Goal: Information Seeking & Learning: Learn about a topic

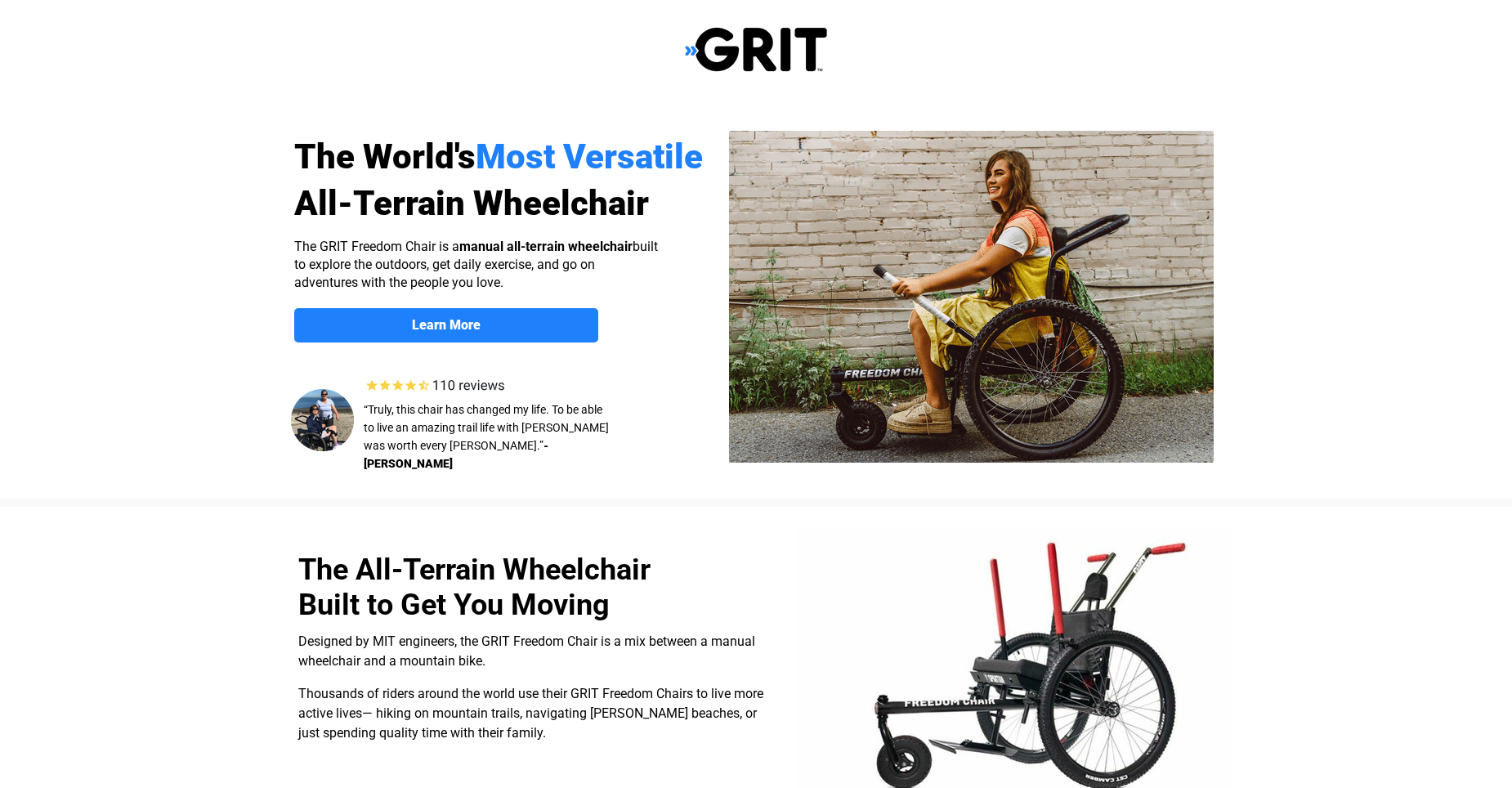
select select "US"
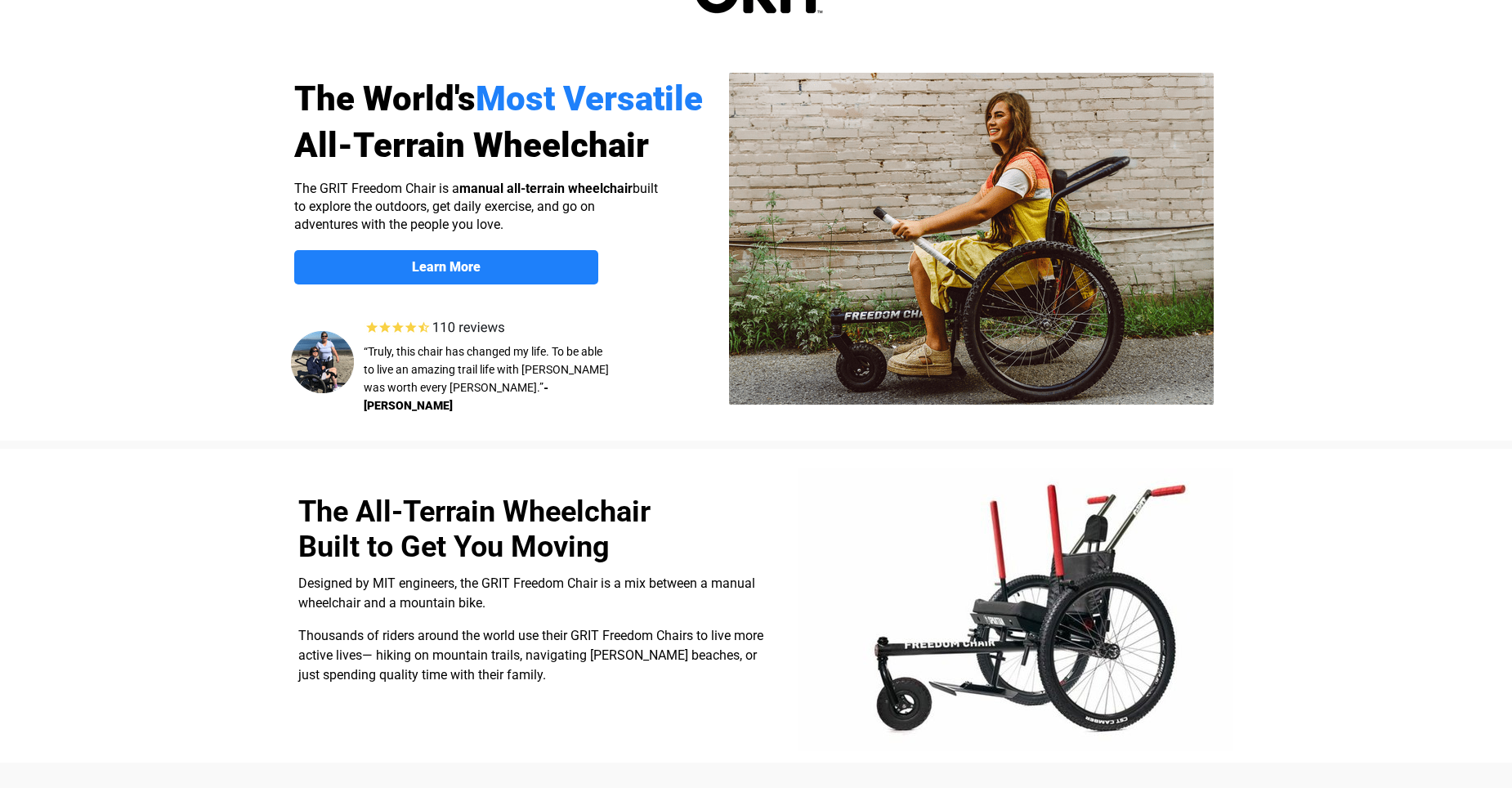
scroll to position [52, 0]
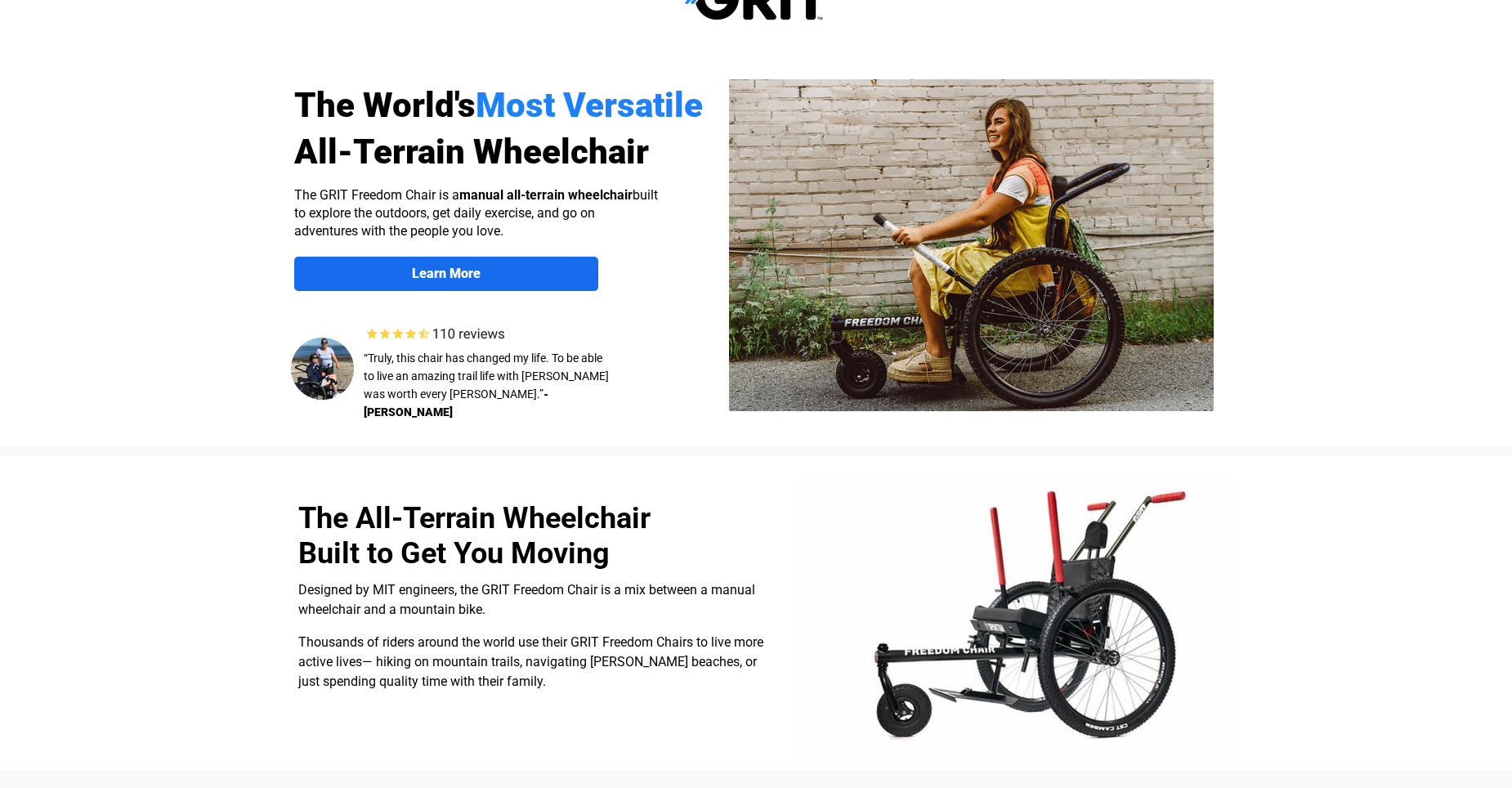
click at [457, 275] on strong "Learn More" at bounding box center [447, 273] width 69 height 15
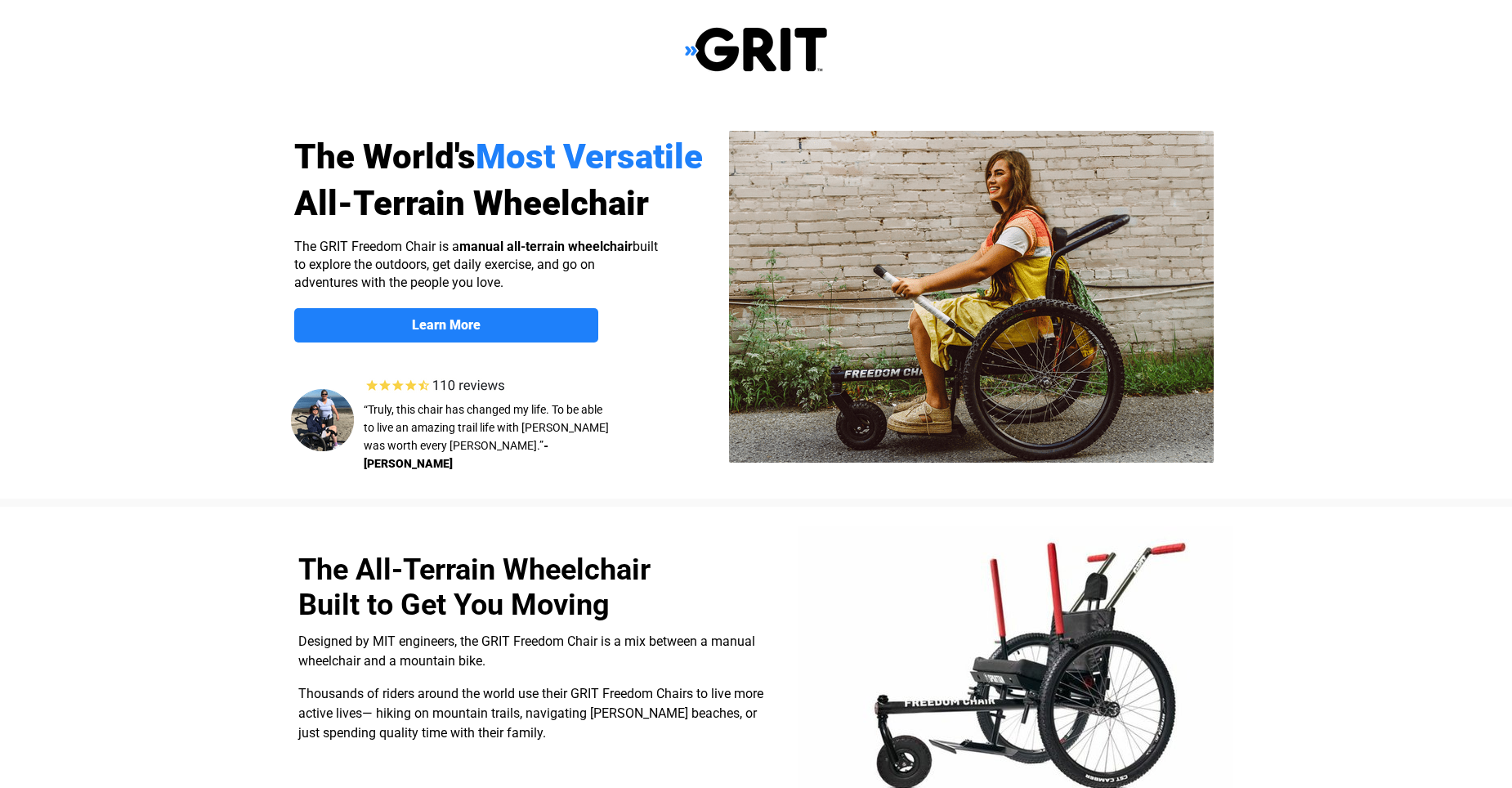
scroll to position [1268, 0]
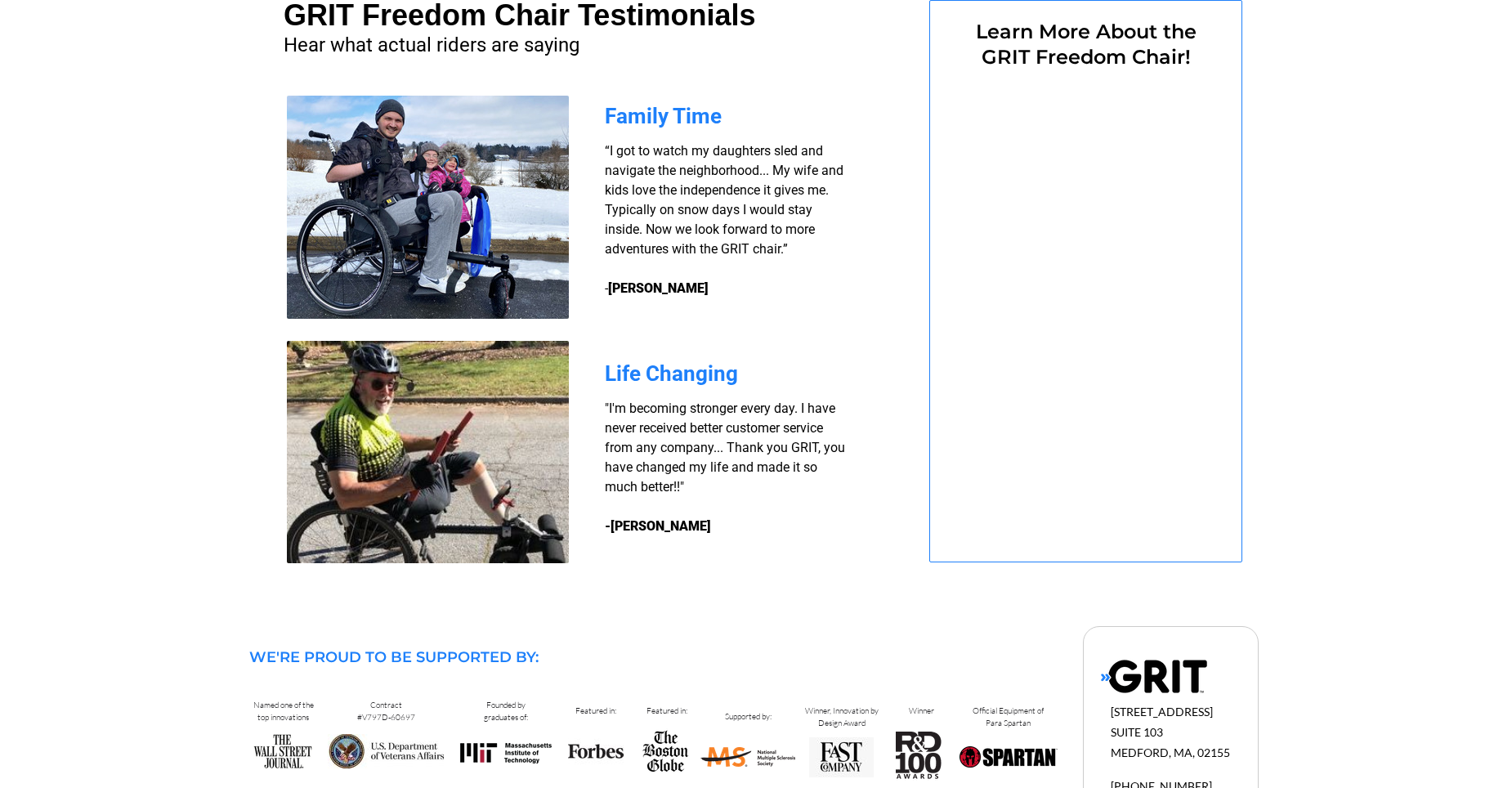
select select "US"
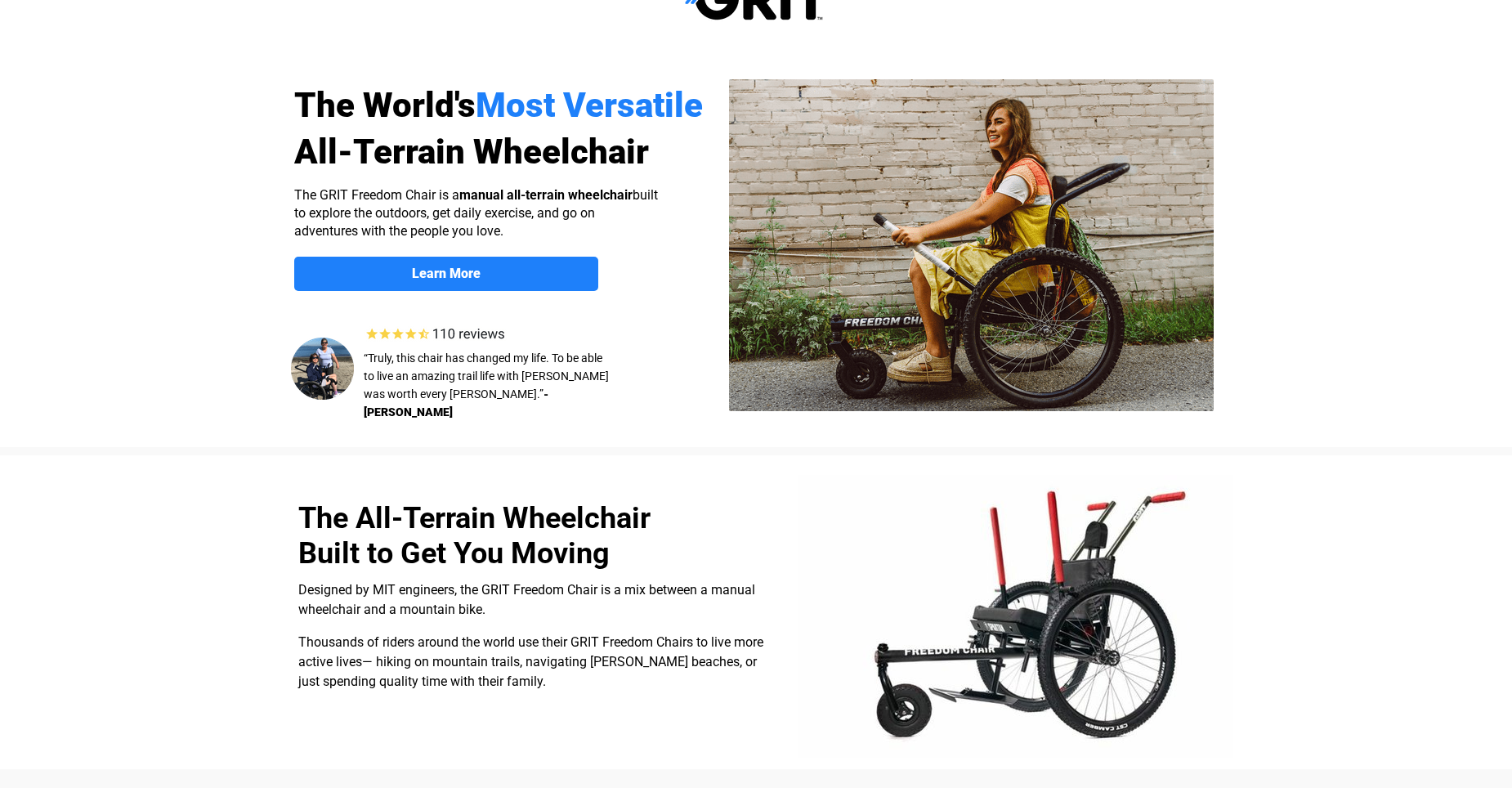
scroll to position [0, 0]
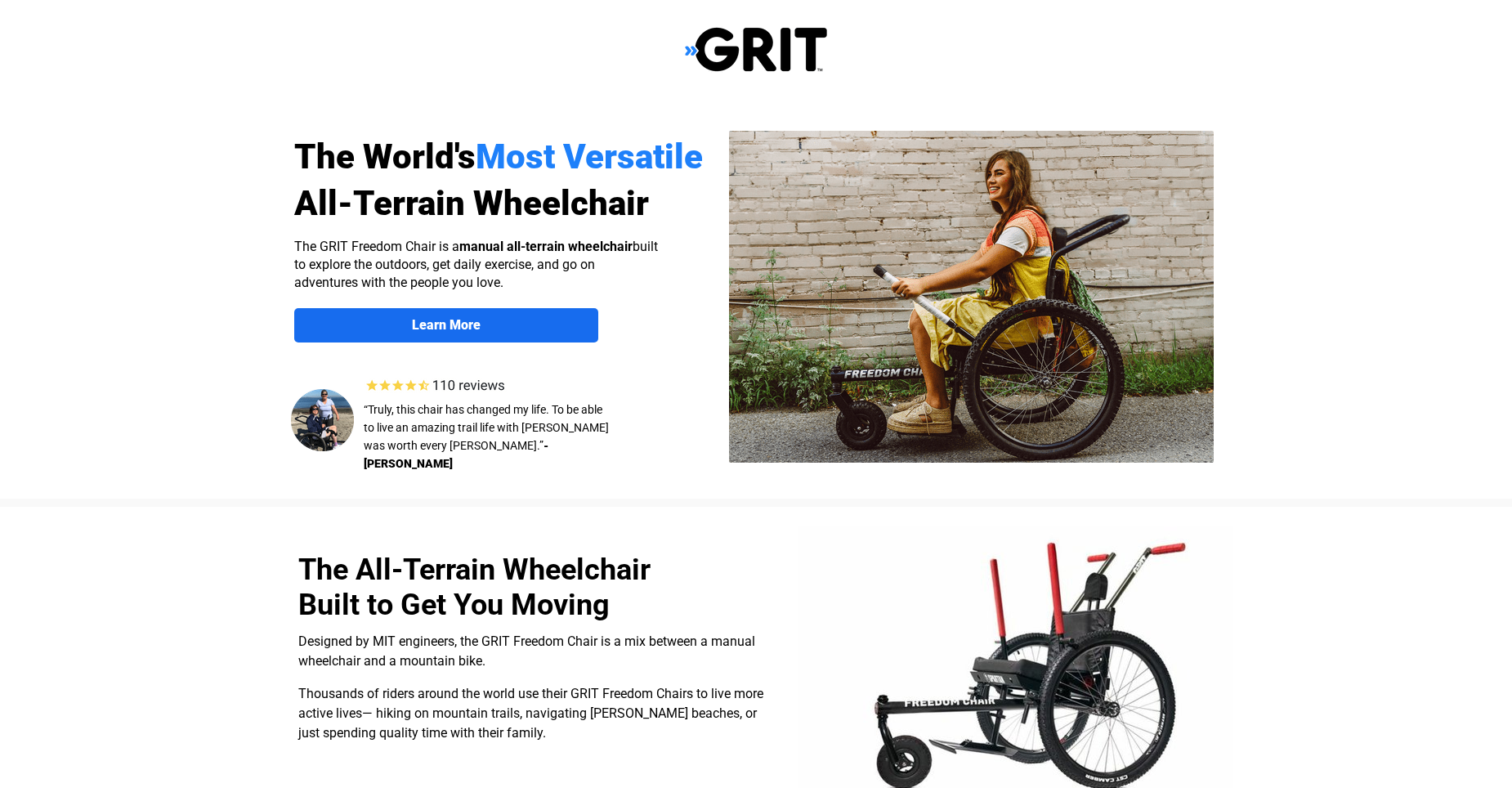
click at [432, 327] on strong "Learn More" at bounding box center [447, 324] width 69 height 15
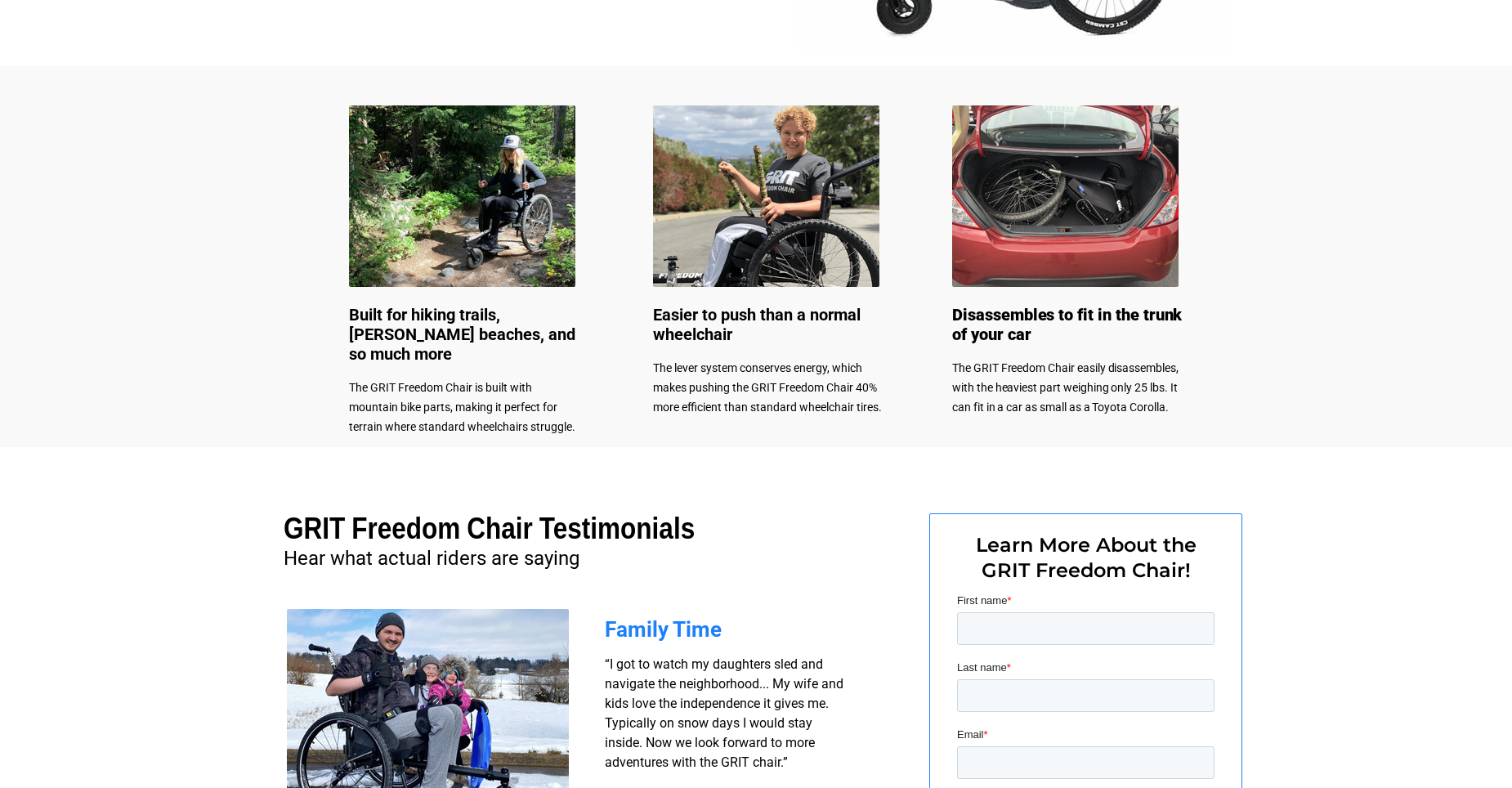
scroll to position [1063, 0]
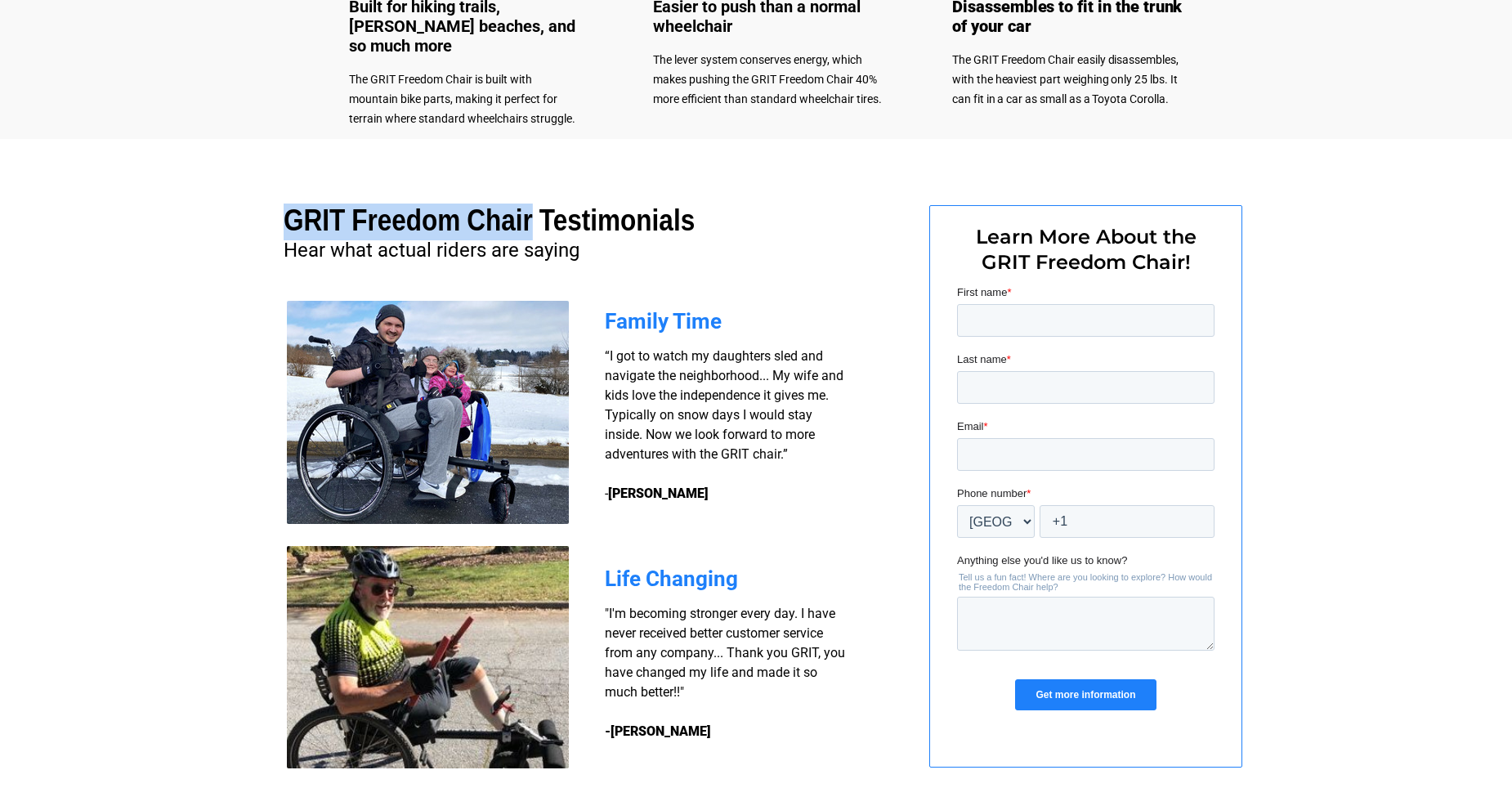
drag, startPoint x: 574, startPoint y: 216, endPoint x: 292, endPoint y: 203, distance: 282.3
click at [292, 205] on h1 "GRIT Freedom Chair Testimonials" at bounding box center [507, 222] width 448 height 35
drag, startPoint x: 292, startPoint y: 203, endPoint x: 409, endPoint y: 212, distance: 117.3
copy span "GRIT Freedom Chair"
